Goal: Communication & Community: Answer question/provide support

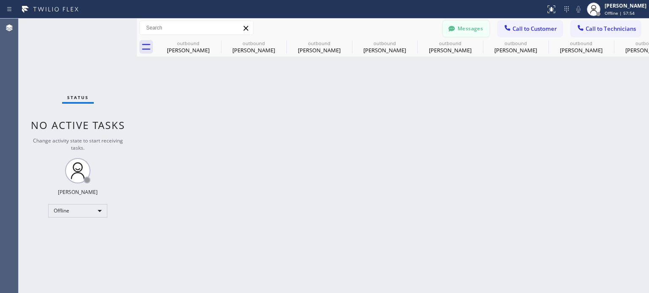
click at [455, 28] on icon at bounding box center [451, 28] width 8 height 8
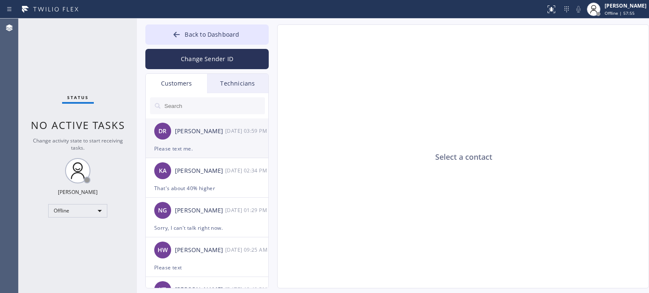
click at [184, 148] on div "Please text me." at bounding box center [207, 149] width 106 height 10
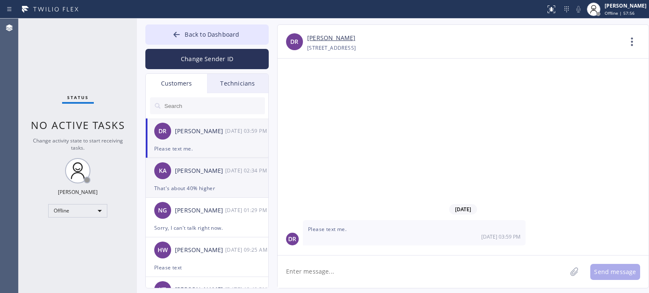
click at [189, 192] on div "That's about 40% higher" at bounding box center [207, 189] width 106 height 10
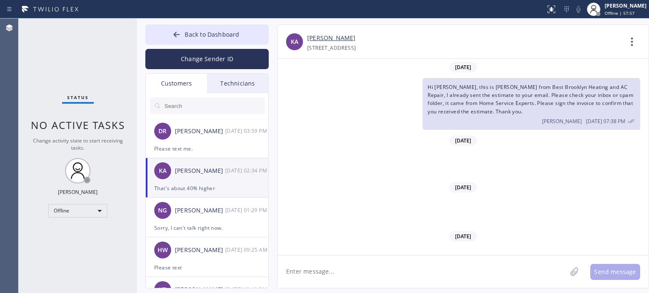
scroll to position [507, 0]
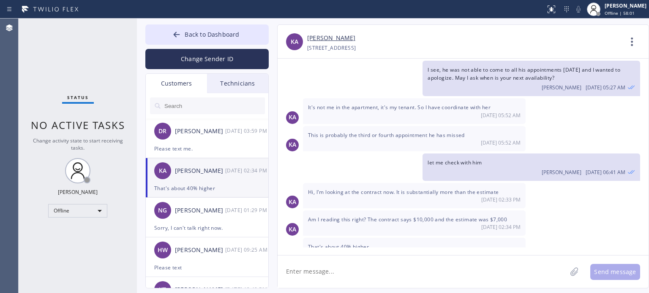
click at [348, 275] on textarea at bounding box center [421, 272] width 289 height 33
click at [351, 270] on textarea at bounding box center [421, 272] width 289 height 33
type textarea "I"
type textarea "I need to revised the estimate. I sent the wrong amount"
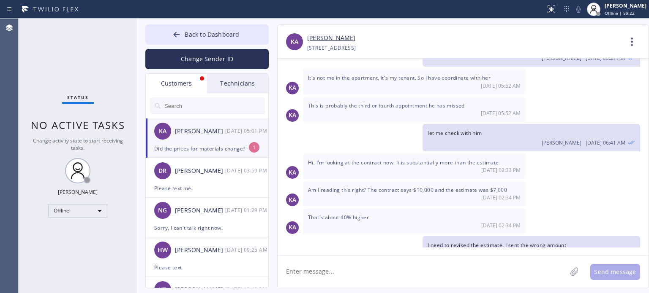
scroll to position [564, 0]
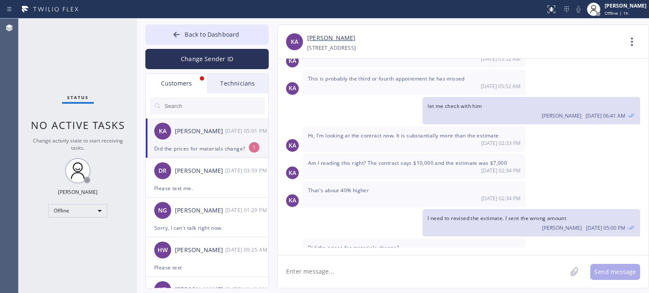
click at [339, 274] on textarea at bounding box center [421, 272] width 289 height 33
type textarea "yes, you can ask Keanu, he will call you today or tomorrow morning"
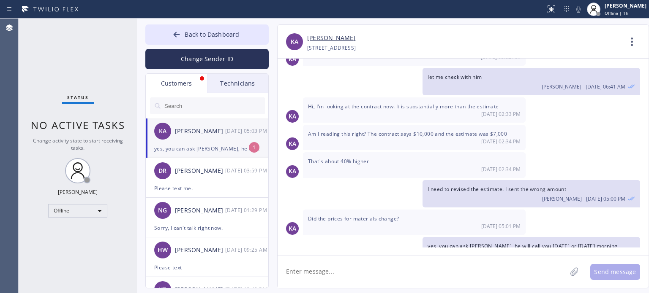
click at [203, 152] on div "yes, you can ask Keanu, he will call you today or tomorrow morning" at bounding box center [207, 149] width 106 height 10
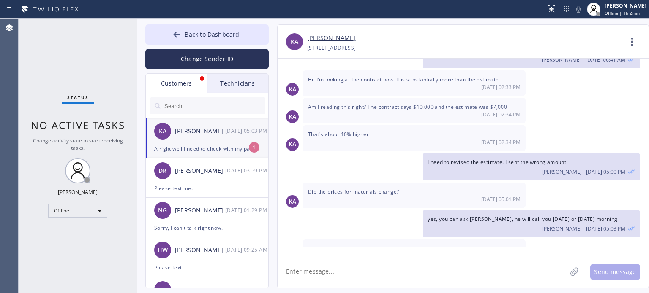
drag, startPoint x: 320, startPoint y: 270, endPoint x: 319, endPoint y: 257, distance: 12.7
click at [320, 270] on textarea at bounding box center [421, 272] width 289 height 33
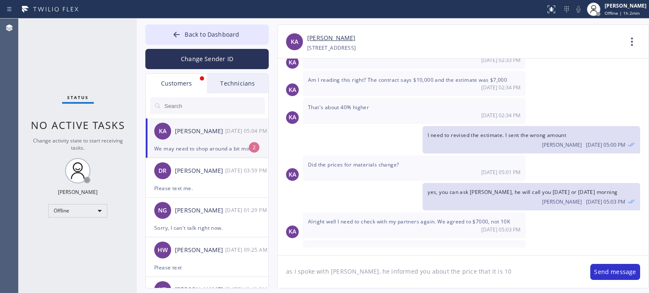
type textarea "as I spoke with Keanu, he informed you about the price that it is 10k"
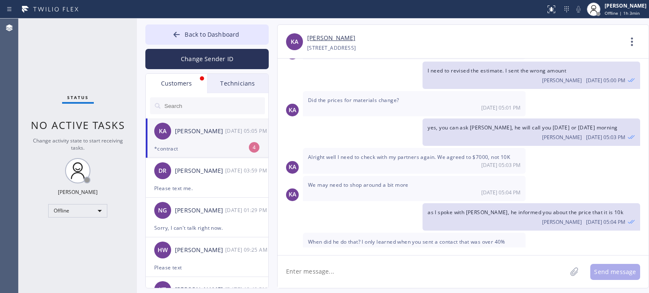
scroll to position [739, 0]
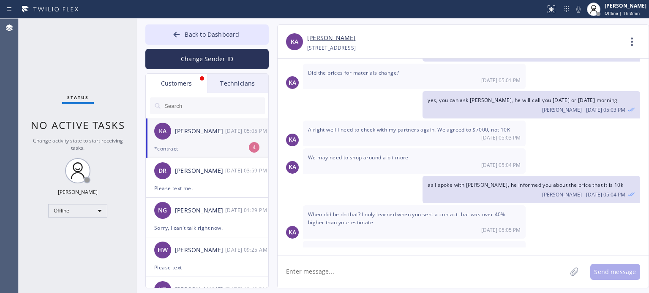
click at [220, 147] on div "*contract" at bounding box center [207, 149] width 106 height 10
click at [350, 276] on textarea at bounding box center [421, 272] width 289 height 33
click at [346, 270] on textarea at bounding box center [421, 272] width 289 height 33
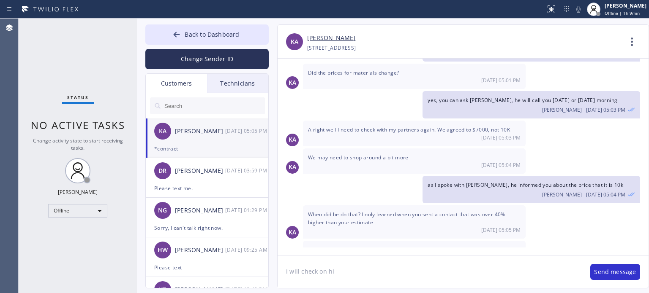
type textarea "I will check on him"
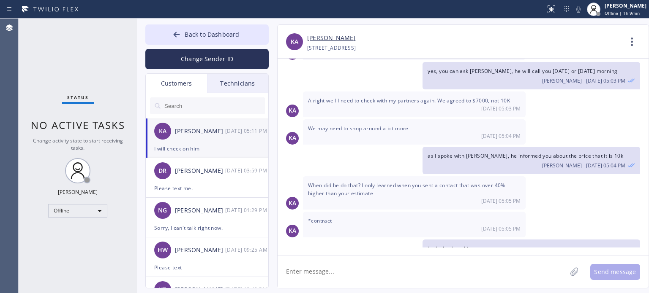
click at [480, 274] on textarea at bounding box center [421, 272] width 289 height 33
click at [463, 263] on textarea at bounding box center [421, 272] width 289 height 33
type textarea "let me check what I can do"
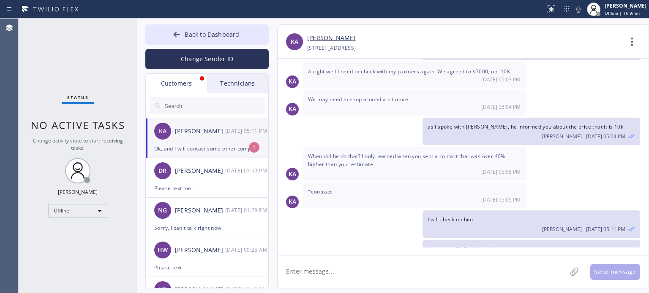
scroll to position [824, 0]
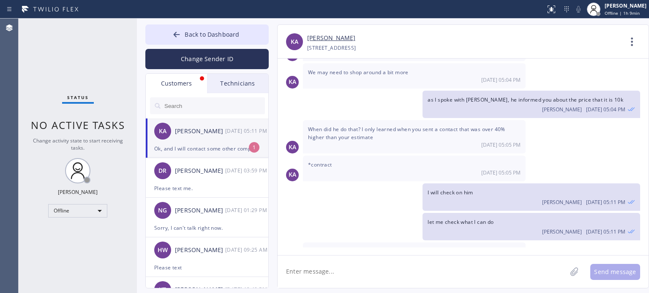
click at [468, 269] on textarea at bounding box center [421, 272] width 289 height 33
click at [383, 263] on textarea at bounding box center [421, 272] width 289 height 33
click at [341, 269] on textarea at bounding box center [421, 272] width 289 height 33
click at [335, 266] on textarea at bounding box center [421, 272] width 289 height 33
click at [322, 280] on textarea at bounding box center [421, 272] width 289 height 33
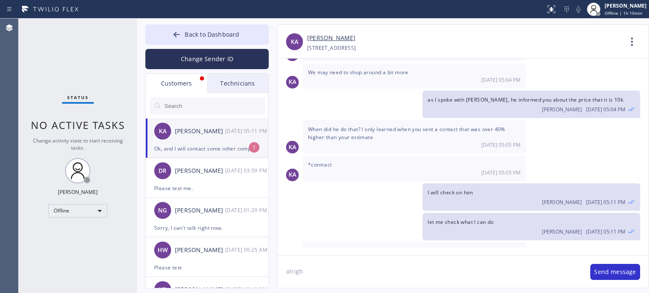
type textarea "alright"
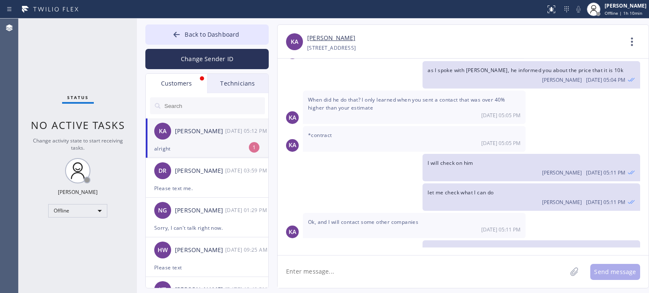
click at [289, 273] on textarea at bounding box center [421, 272] width 289 height 33
click at [233, 146] on div "alright" at bounding box center [207, 149] width 106 height 10
